Goal: Task Accomplishment & Management: Use online tool/utility

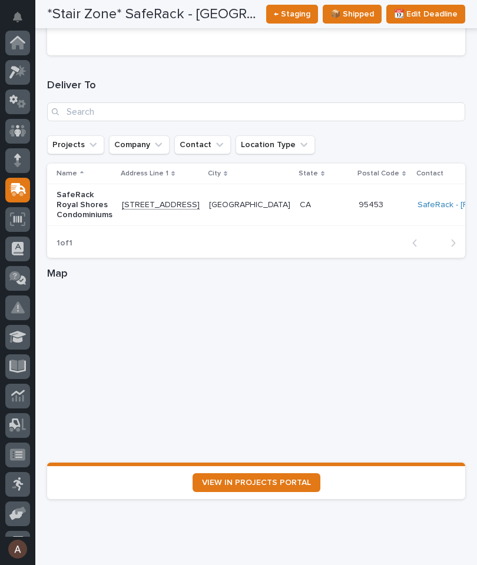
click at [19, 71] on icon at bounding box center [17, 72] width 17 height 14
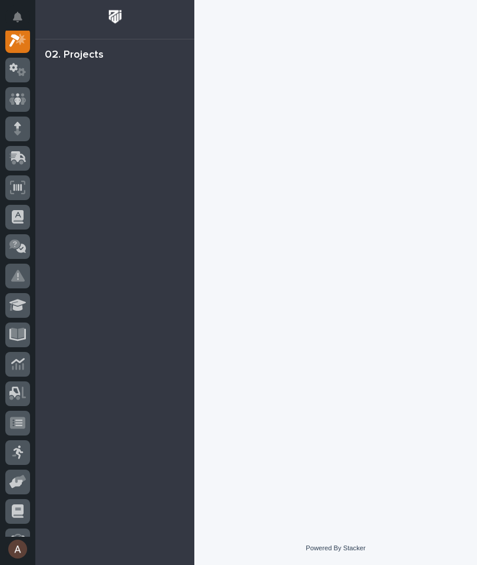
scroll to position [29, 0]
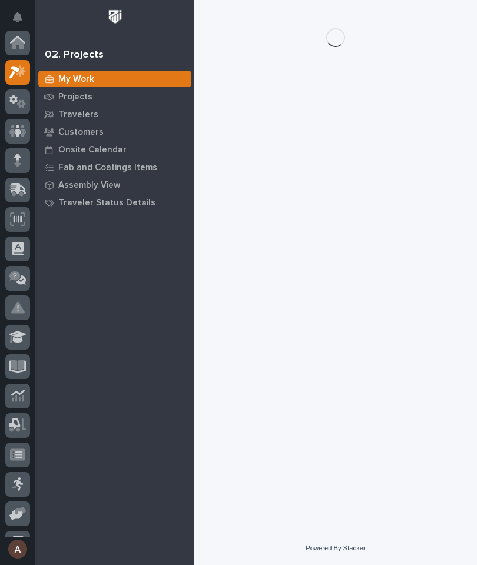
scroll to position [29, 0]
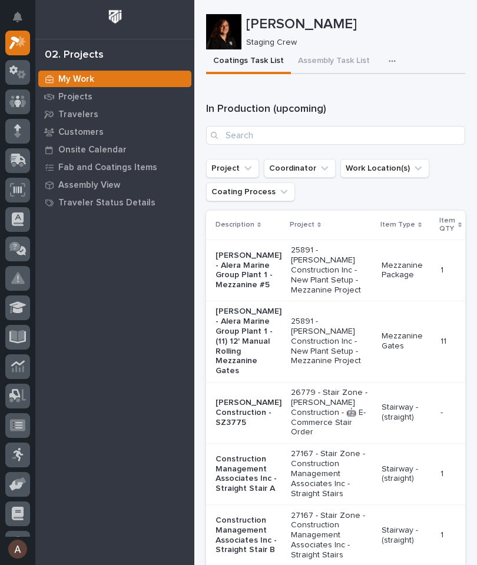
click at [84, 118] on p "Travelers" at bounding box center [78, 115] width 40 height 11
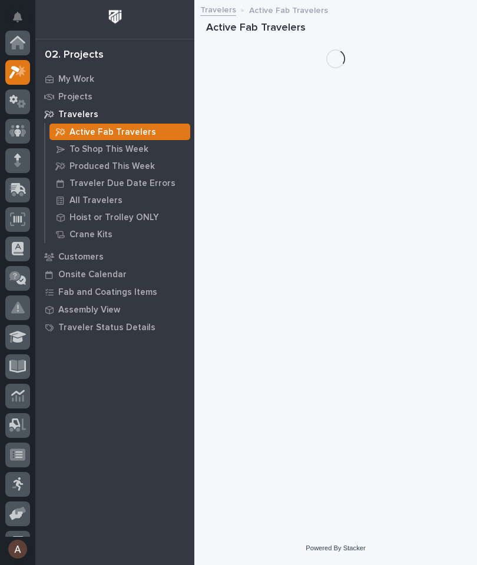
scroll to position [29, 0]
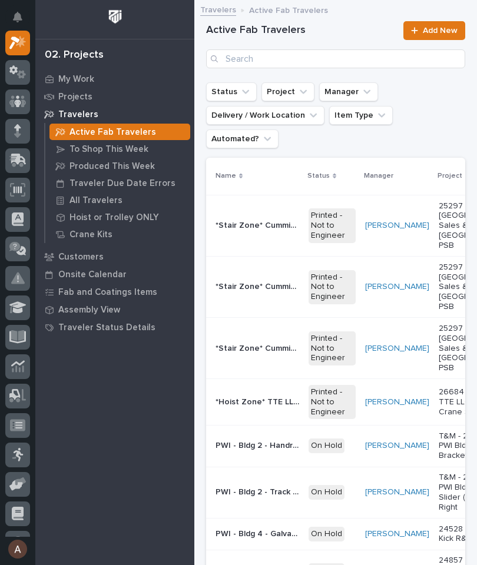
click at [115, 204] on p "All Travelers" at bounding box center [95, 200] width 53 height 11
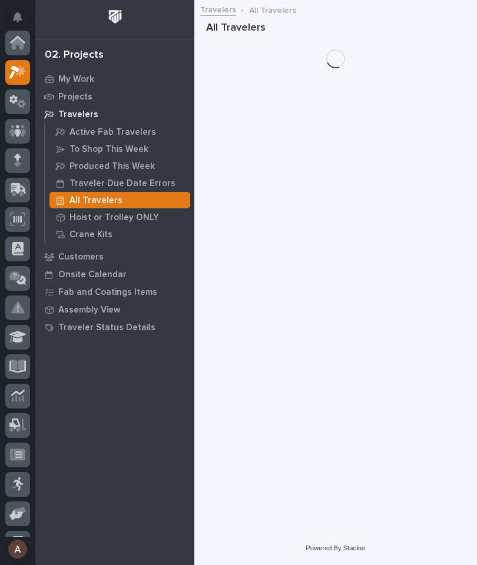
scroll to position [29, 0]
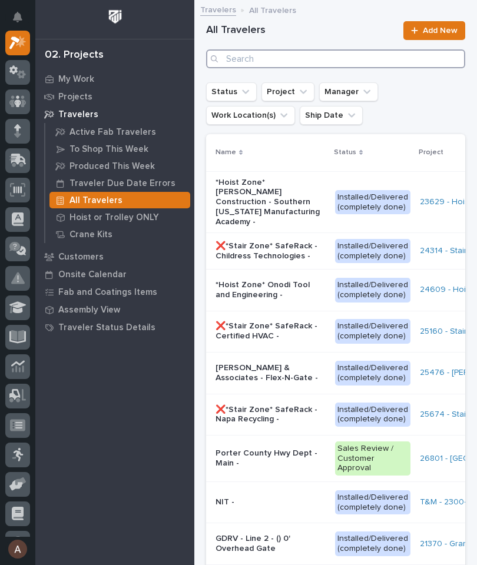
click at [363, 58] on input "Search" at bounding box center [335, 58] width 259 height 19
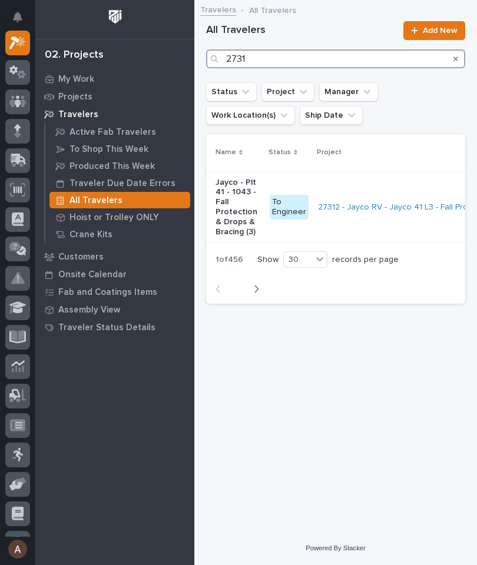
type input "27311"
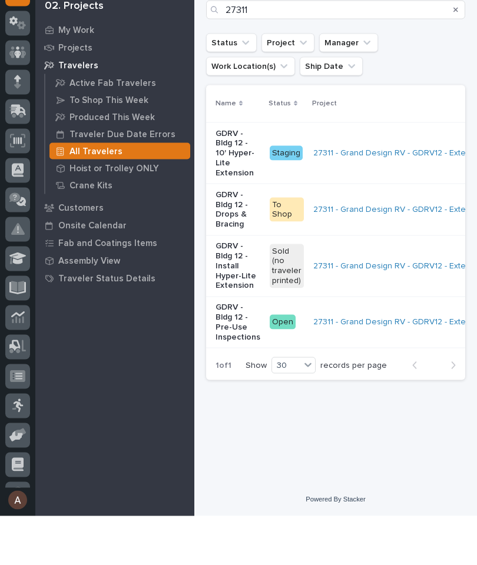
click at [236, 239] on p "GDRV - Bldg 12 - Drops & Bracing" at bounding box center [237, 258] width 45 height 39
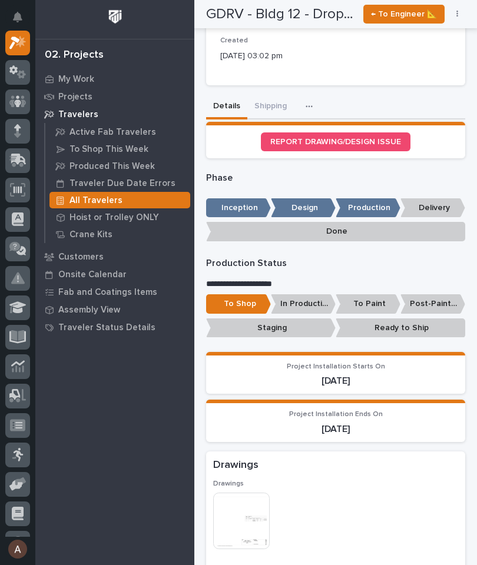
scroll to position [354, 0]
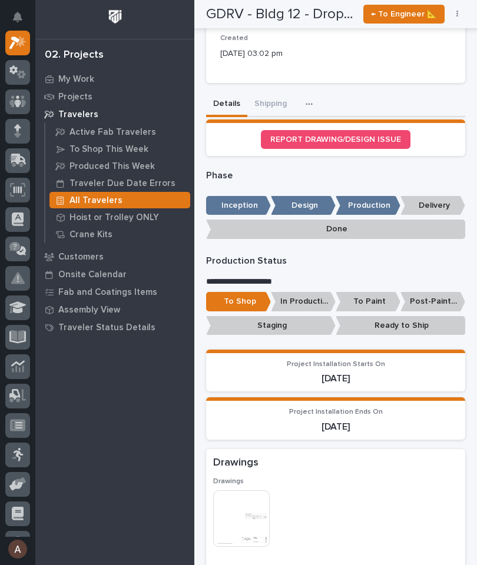
click at [307, 299] on p "In Production" at bounding box center [303, 301] width 65 height 19
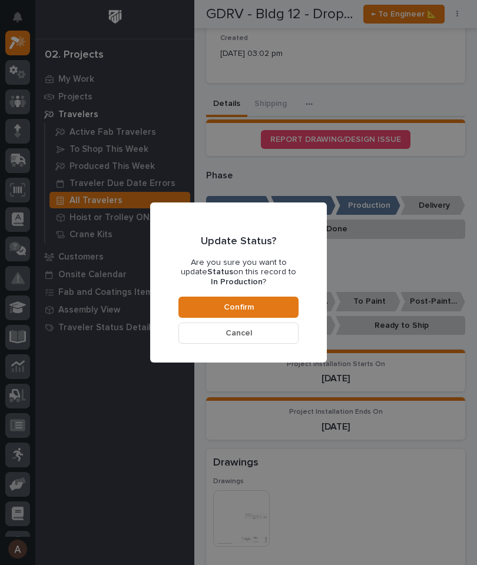
click at [274, 309] on button "Confirm" at bounding box center [238, 307] width 120 height 21
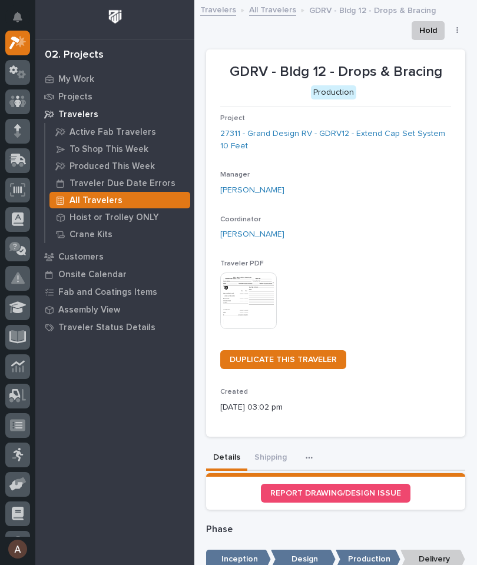
scroll to position [0, 0]
click at [456, 29] on icon "button" at bounding box center [457, 30] width 2 height 8
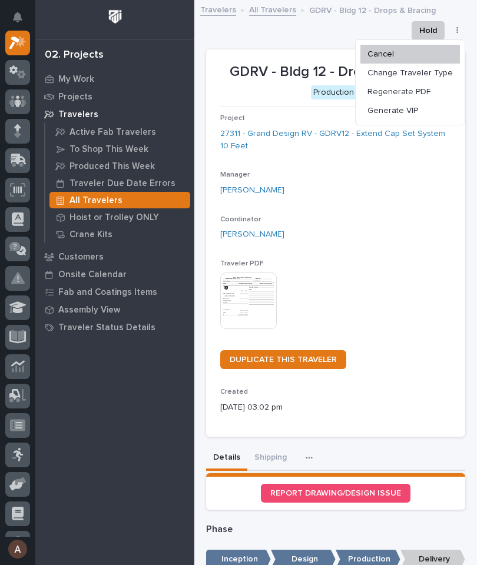
click at [411, 114] on span "Generate VIP" at bounding box center [392, 111] width 51 height 14
click at [418, 112] on span "Generate VIP" at bounding box center [392, 111] width 51 height 14
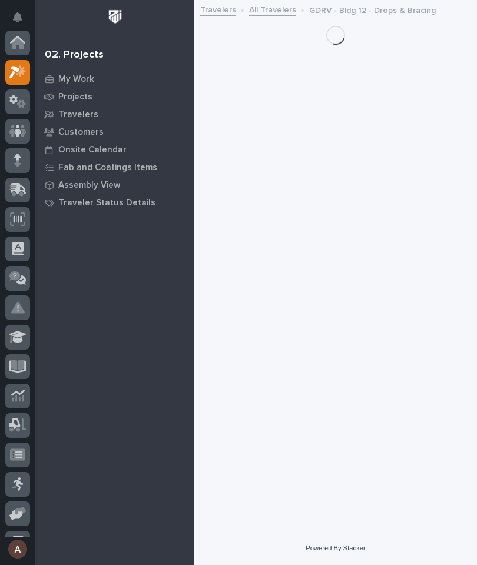
scroll to position [29, 0]
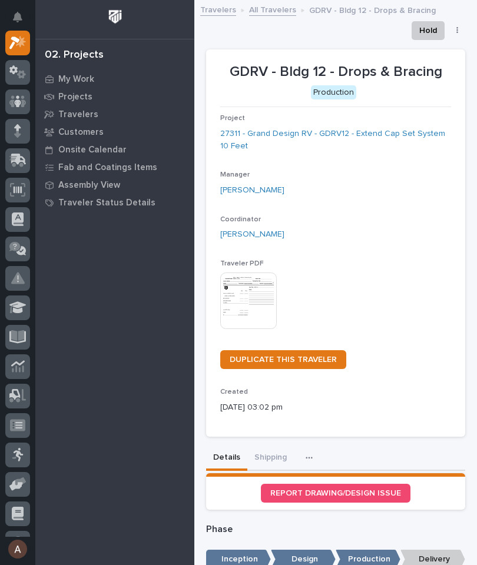
click at [460, 33] on button "button" at bounding box center [457, 30] width 16 height 8
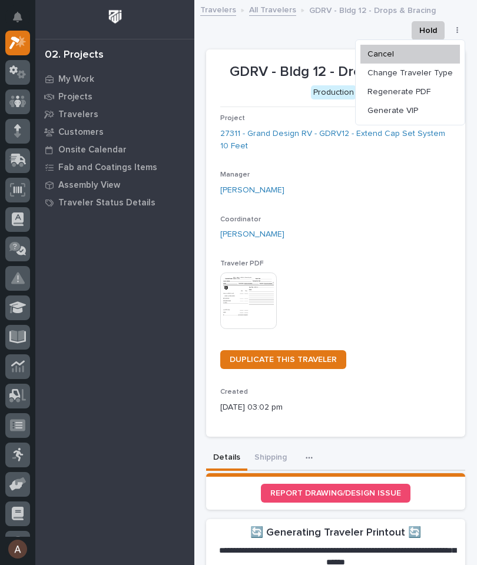
click at [412, 119] on button "Generate VIP" at bounding box center [410, 110] width 100 height 19
click at [416, 111] on span "Generate VIP" at bounding box center [392, 111] width 51 height 14
click at [415, 118] on button "Generate VIP" at bounding box center [410, 110] width 100 height 19
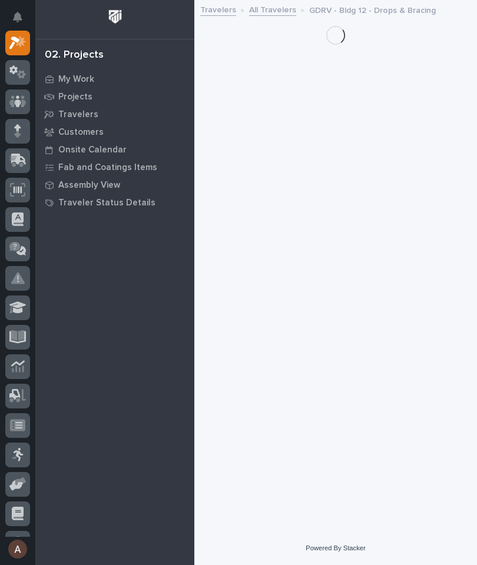
scroll to position [29, 0]
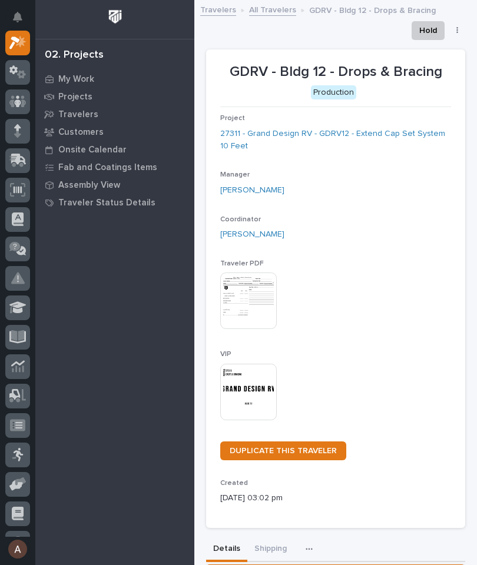
click at [254, 384] on img at bounding box center [248, 392] width 57 height 57
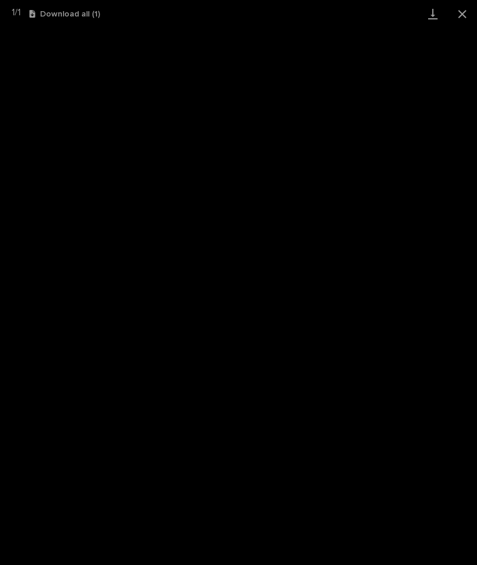
click at [436, 14] on link "Download" at bounding box center [432, 14] width 29 height 28
click at [462, 18] on button "Close gallery" at bounding box center [461, 14] width 29 height 28
